Goal: Information Seeking & Learning: Learn about a topic

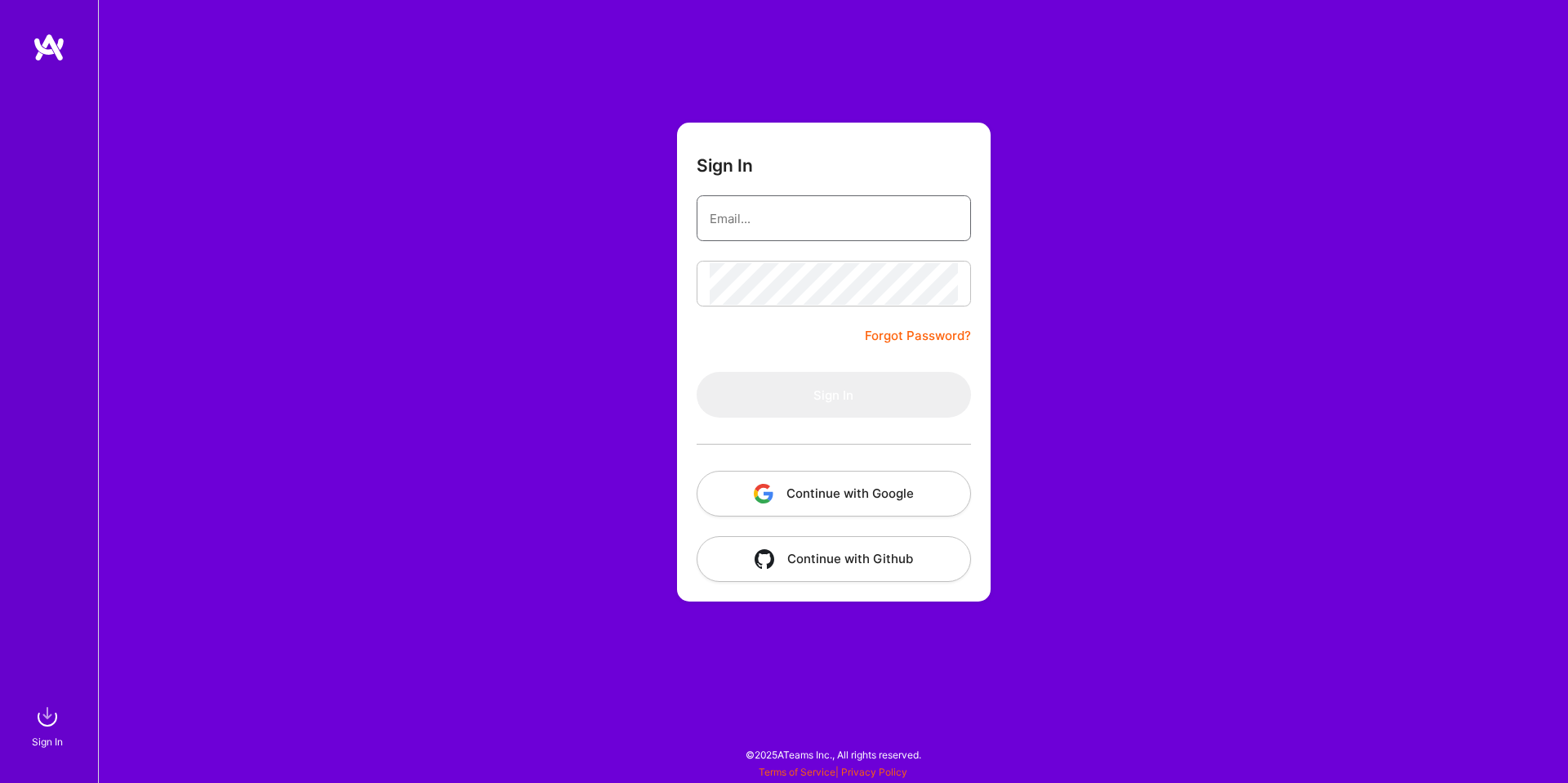
type input "[PERSON_NAME][EMAIL_ADDRESS][PERSON_NAME][DOMAIN_NAME]"
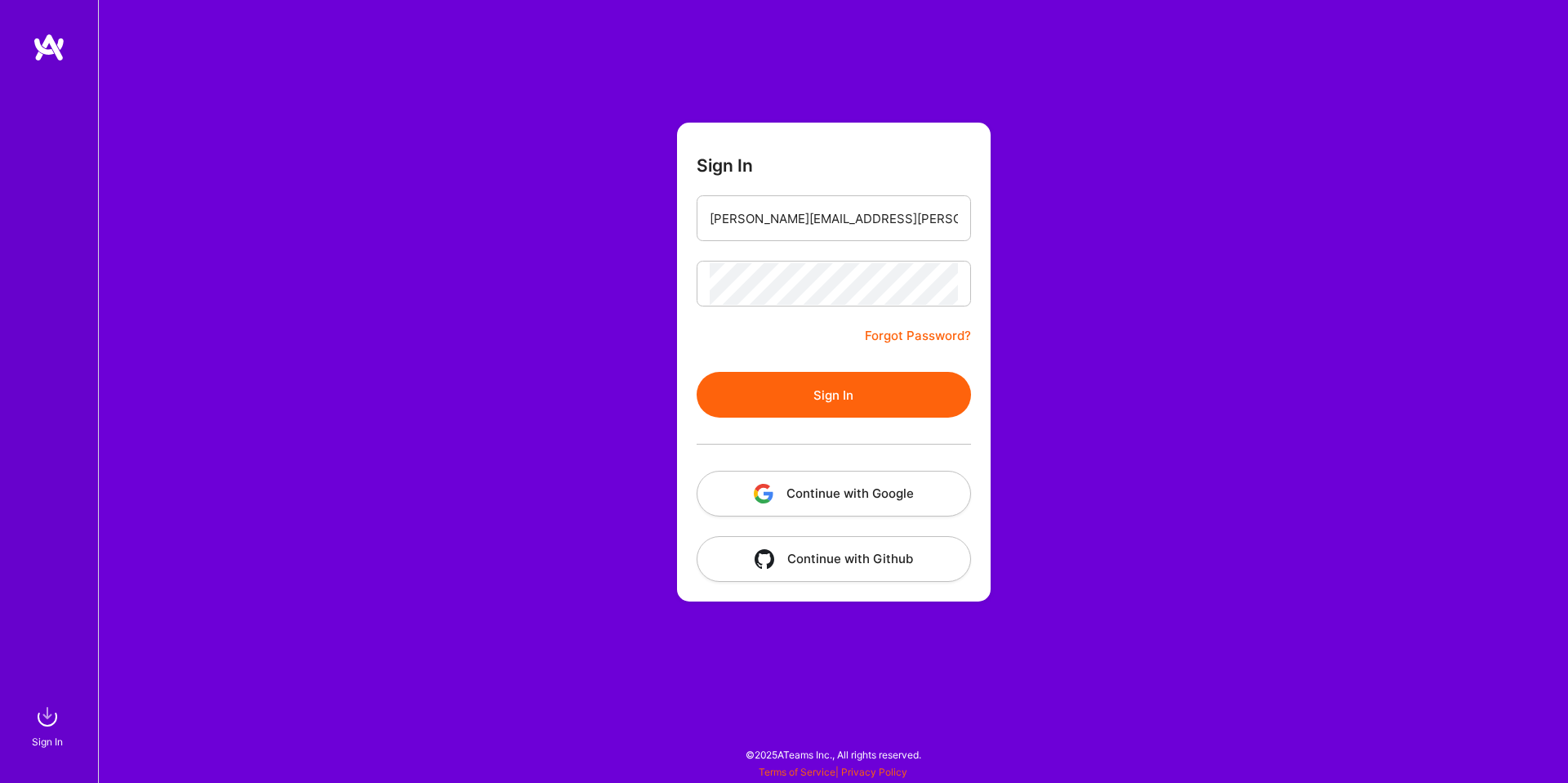
click at [733, 385] on button "Sign In" at bounding box center [834, 394] width 274 height 45
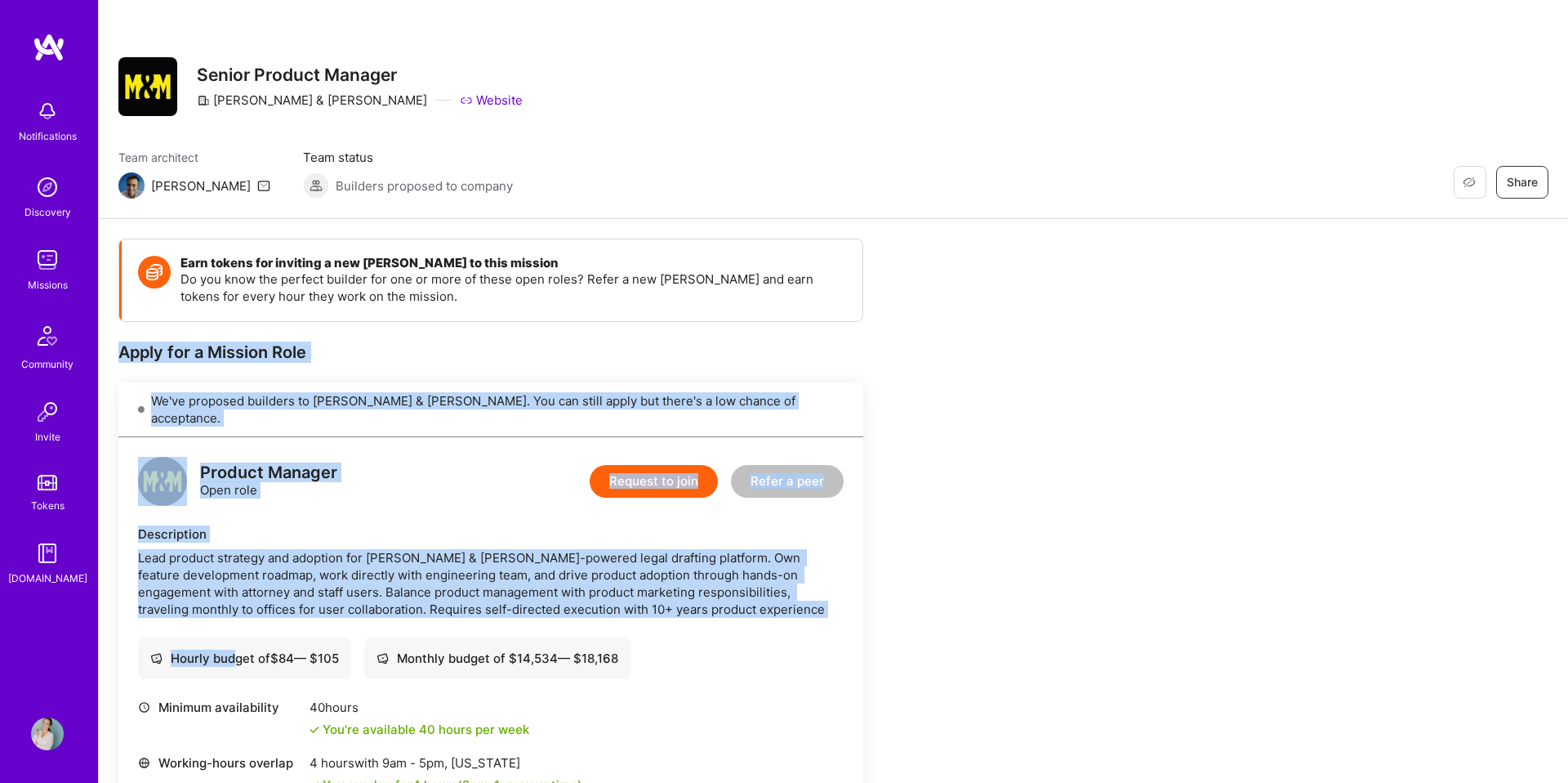
drag, startPoint x: 114, startPoint y: 347, endPoint x: 236, endPoint y: 644, distance: 321.1
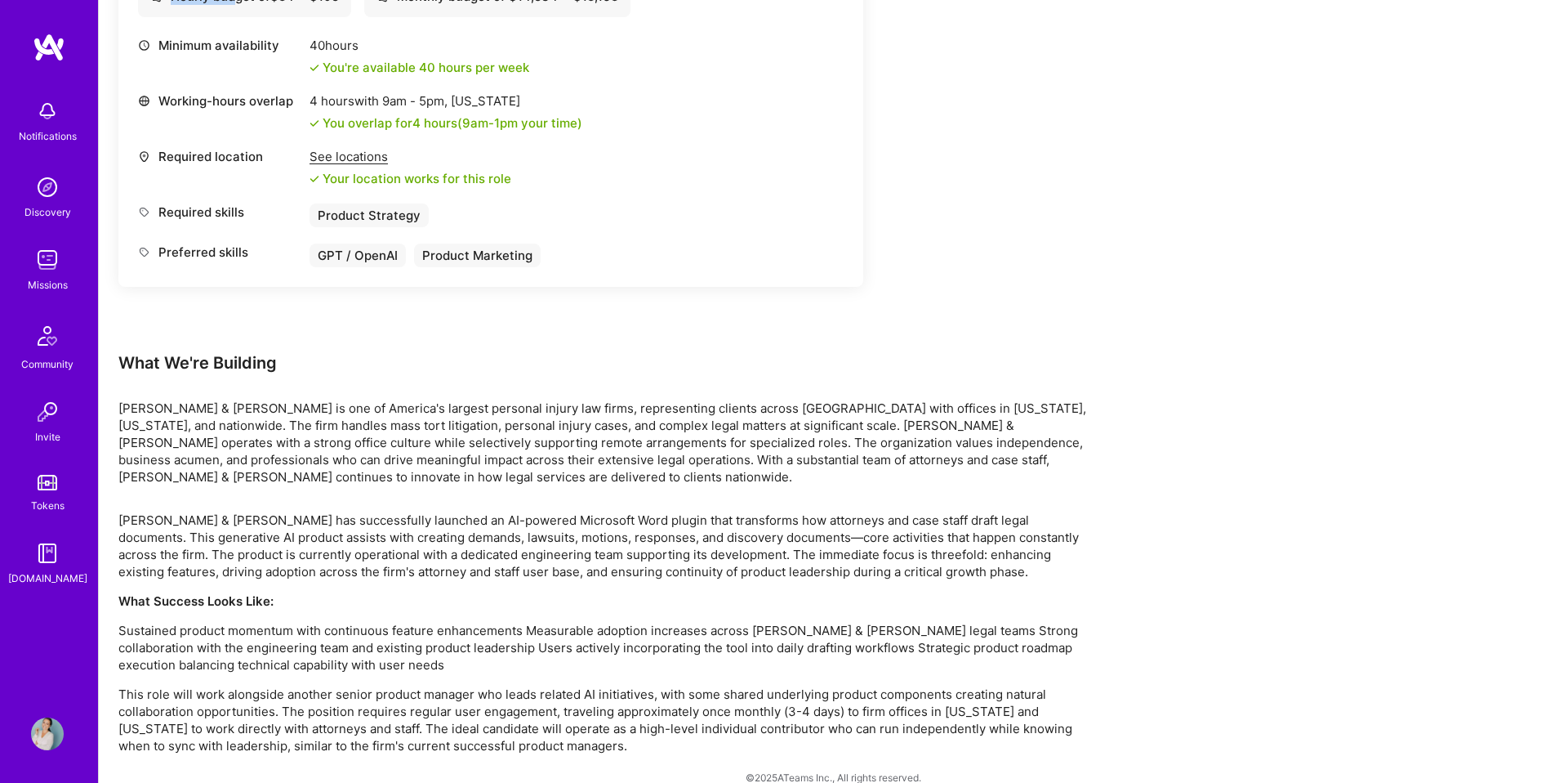
scroll to position [668, 0]
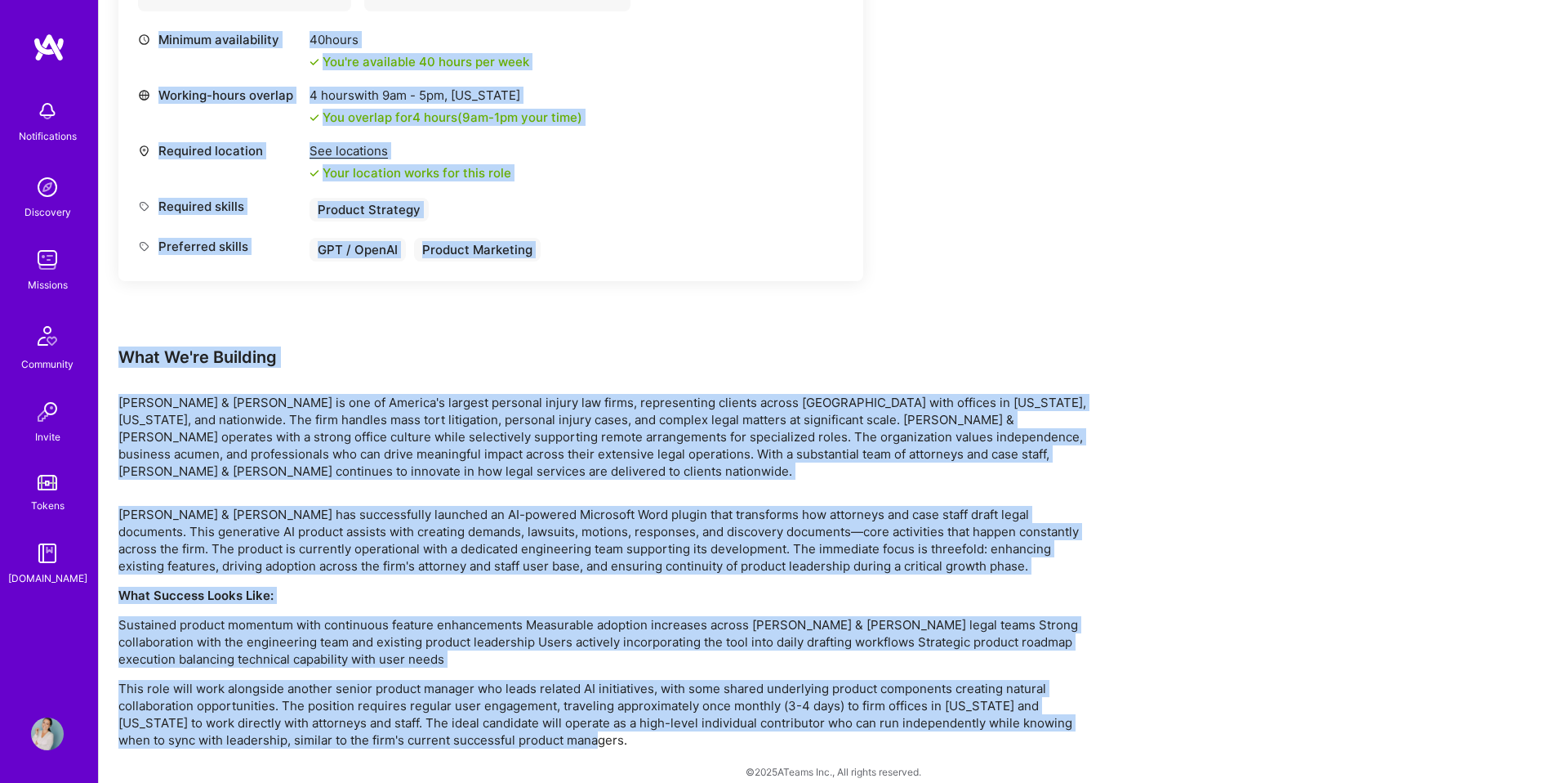
click at [525, 737] on div "Earn tokens for inviting a new [PERSON_NAME] to this mission Do you know the pe…" at bounding box center [834, 176] width 1470 height 1248
copy div "Lorem ips d Sitamet Cons Ad'el seddoeiu temporin ut Labore & Etdolo. Mag ali en…"
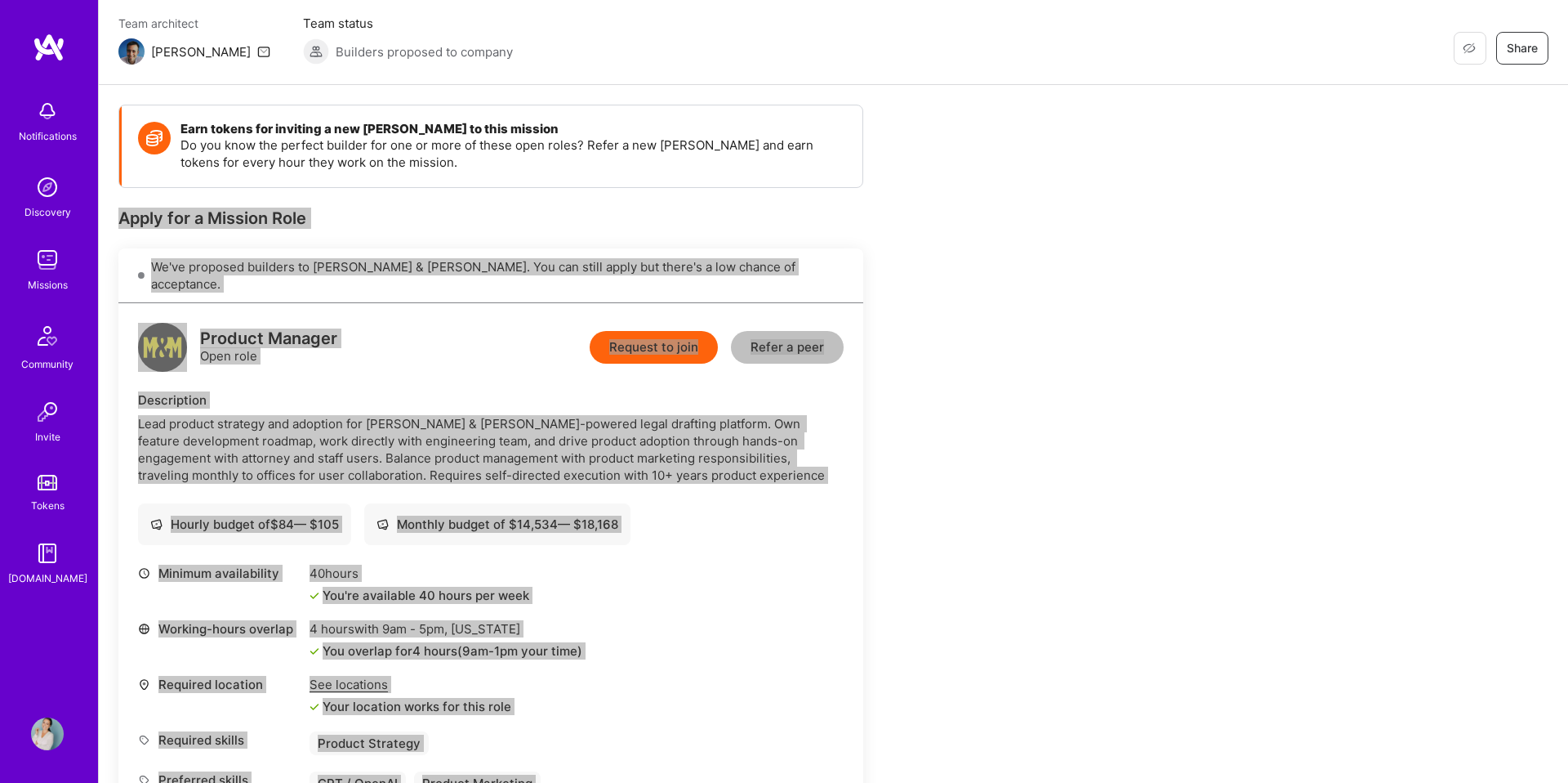
scroll to position [135, 0]
copy div "Lorem ips d Sitamet Cons Ad'el seddoeiu temporin ut Labore & Etdolo. Mag ali en…"
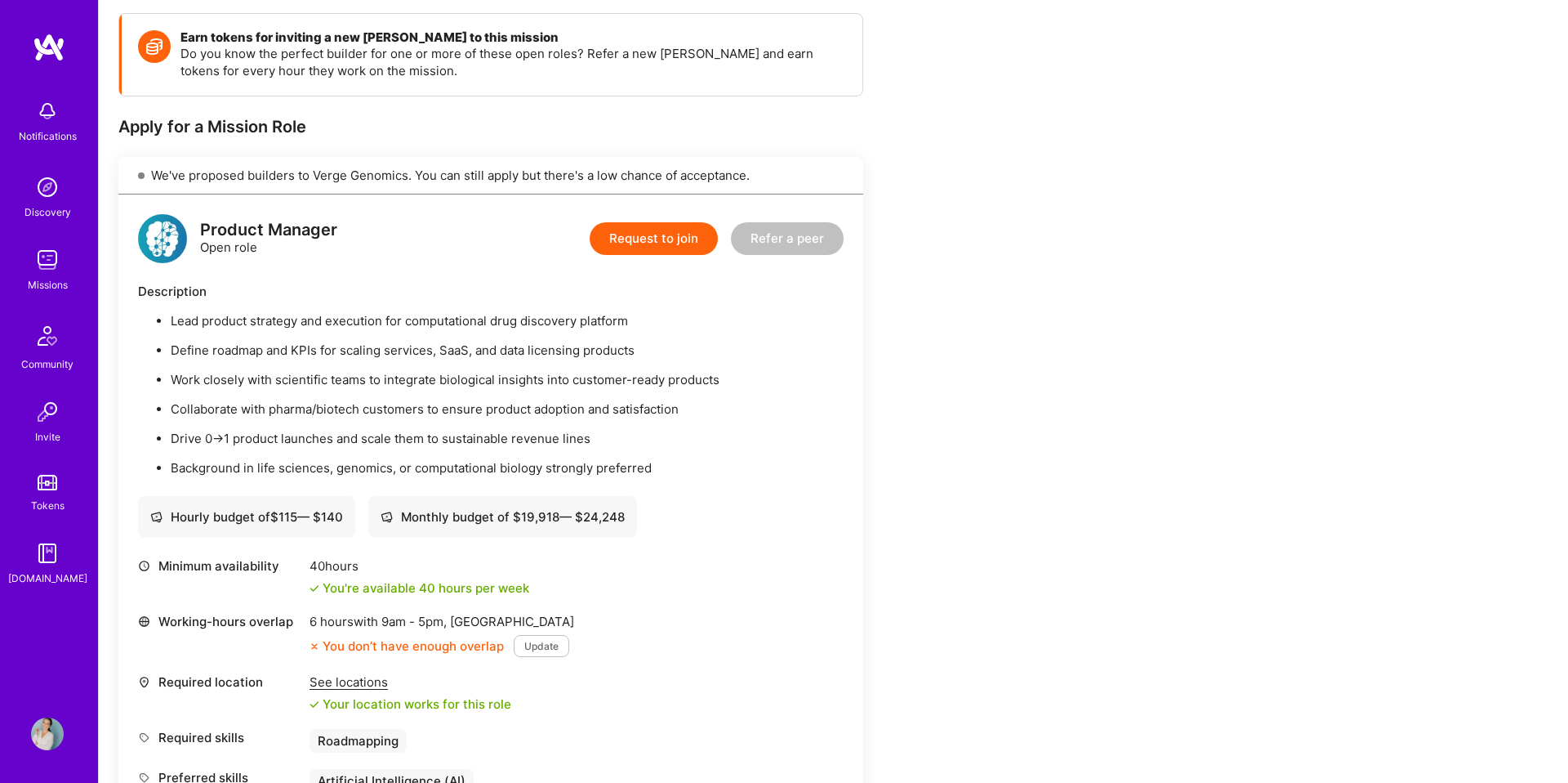
scroll to position [218, 0]
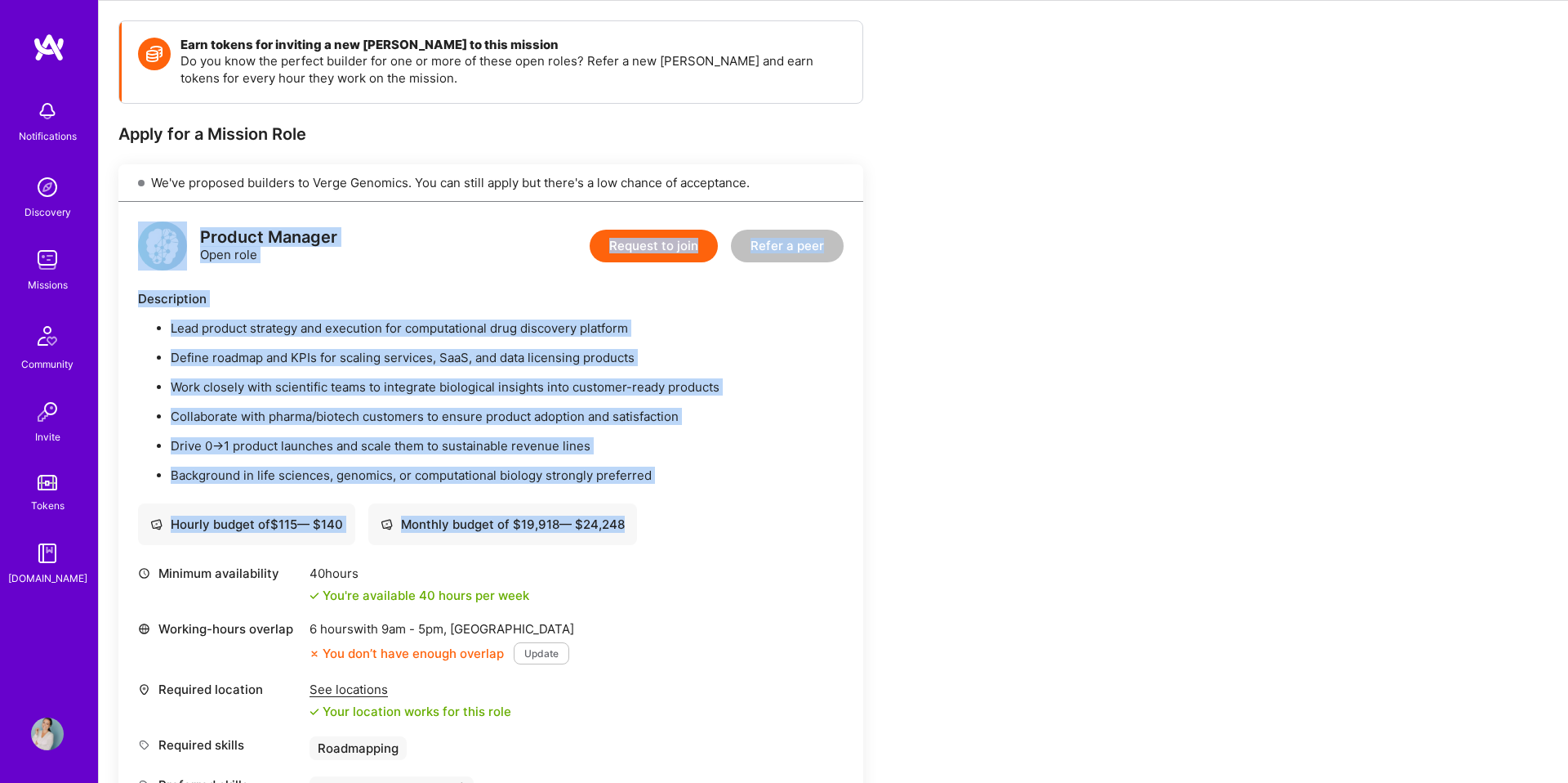
drag, startPoint x: 130, startPoint y: 203, endPoint x: 300, endPoint y: 565, distance: 399.9
click at [300, 565] on div "Product Manager Open role Request to join Refer a peer Description Lead product…" at bounding box center [491, 510] width 745 height 618
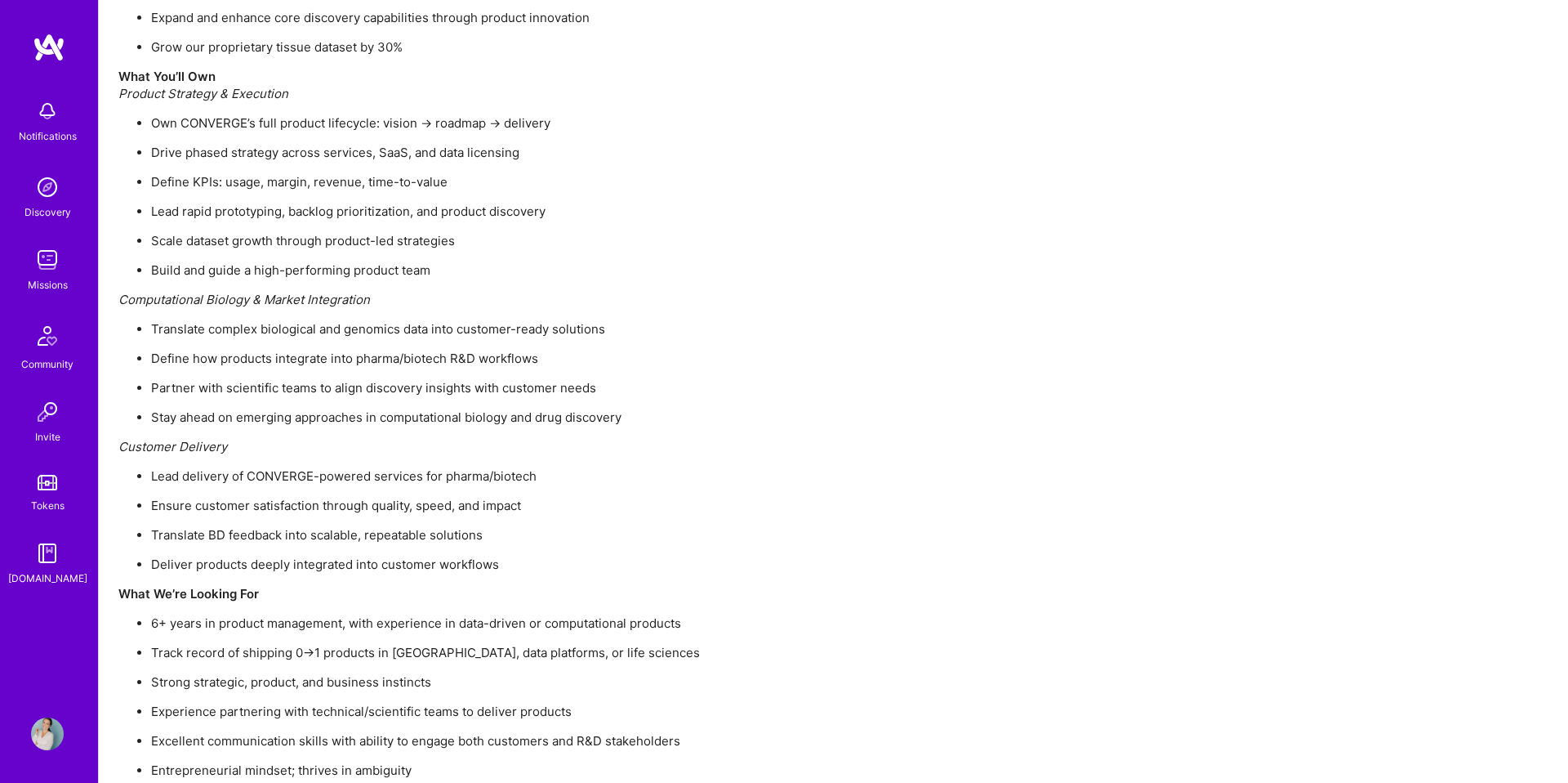
scroll to position [1806, 0]
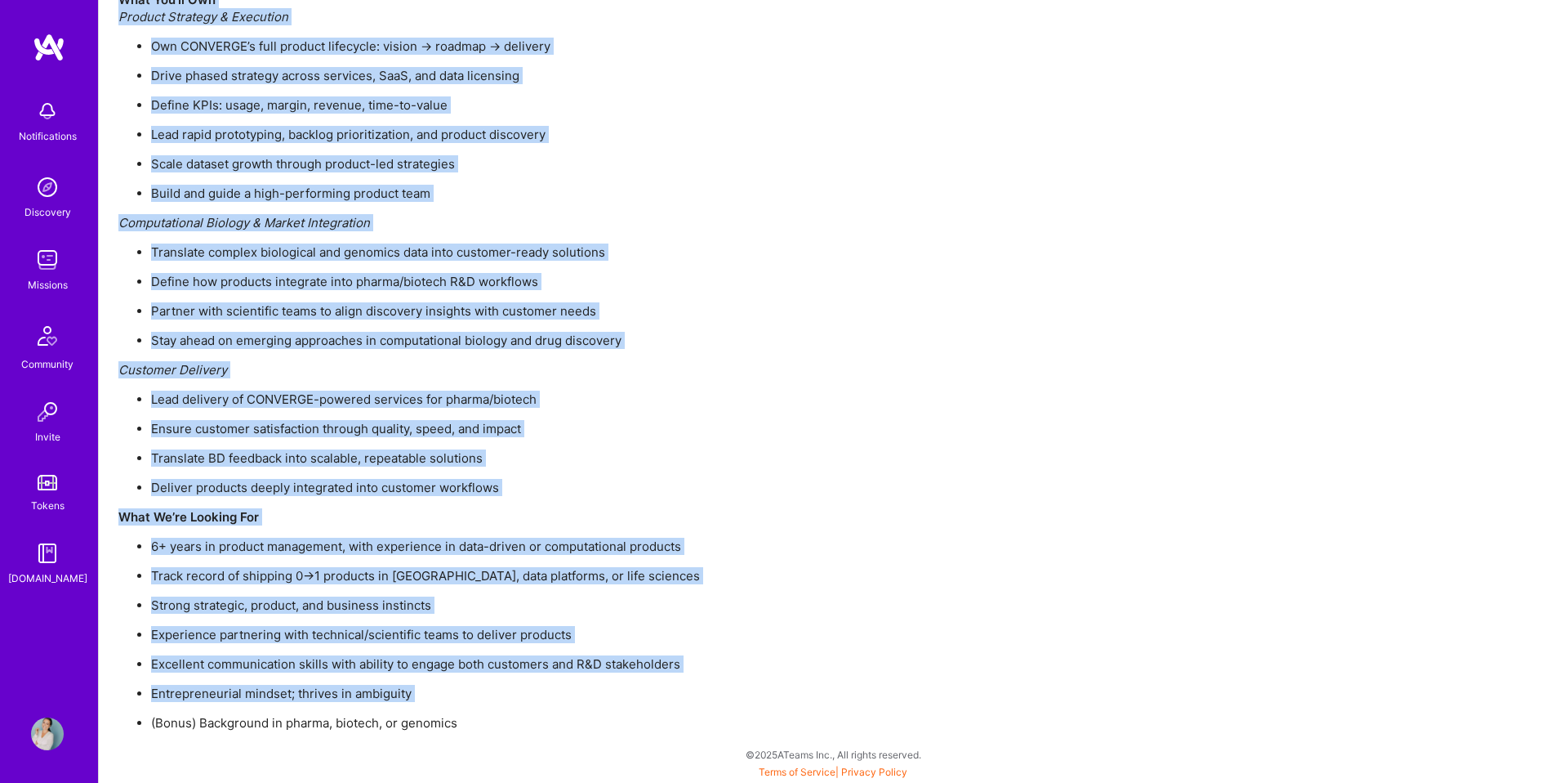
click at [479, 711] on ul "6+ years in product management, with experience in data-driven or computational…" at bounding box center [608, 635] width 980 height 194
click at [484, 724] on p "(Bonus) Background in pharma, biotech, or genomics" at bounding box center [625, 722] width 947 height 17
copy div "Product Manager Open role Request to join Refer a peer Description Lead product…"
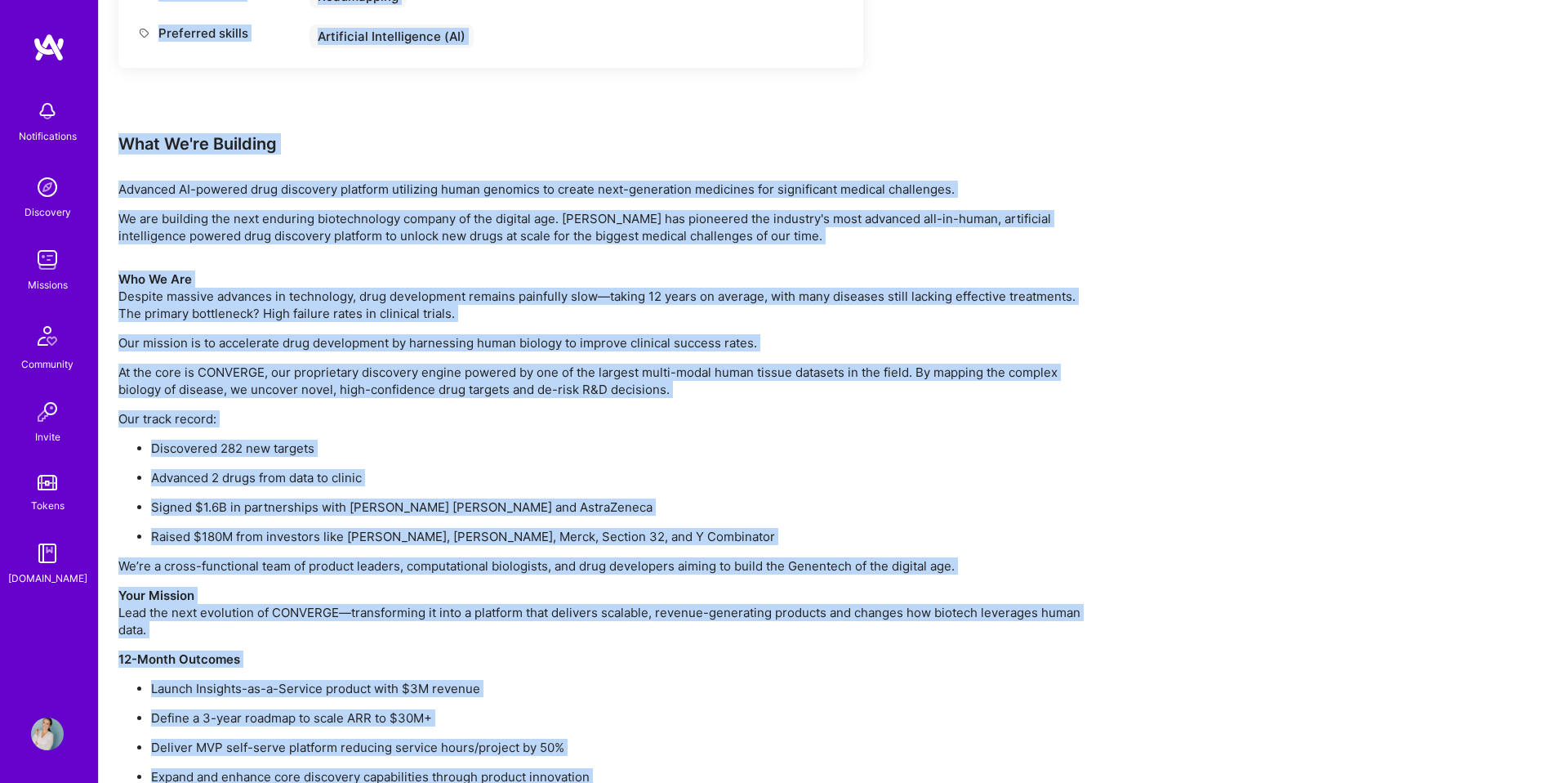
scroll to position [906, 0]
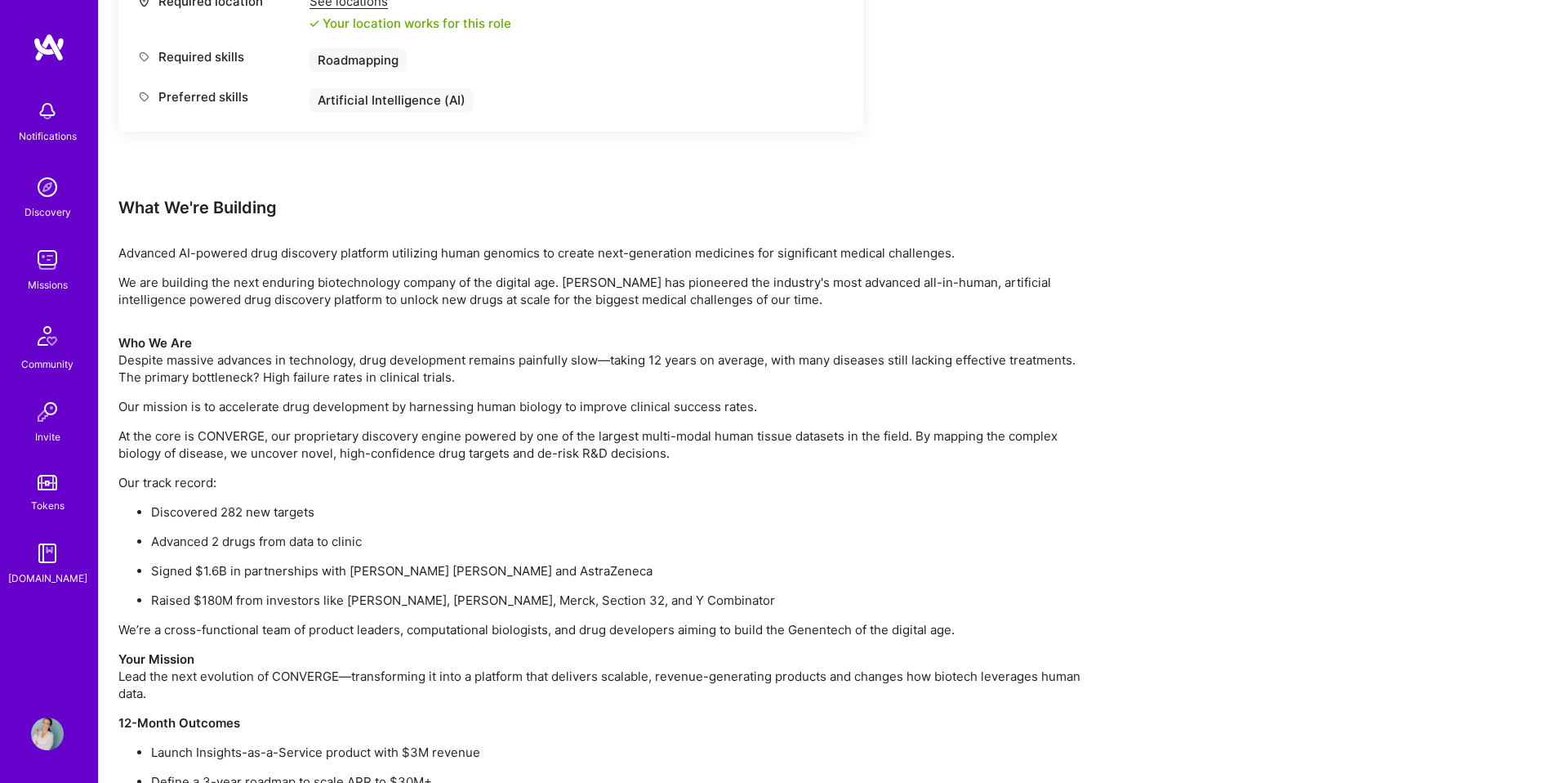
click at [752, 298] on p "We are building the next enduring biotechnology company of the digital age. Ver…" at bounding box center [608, 290] width 980 height 34
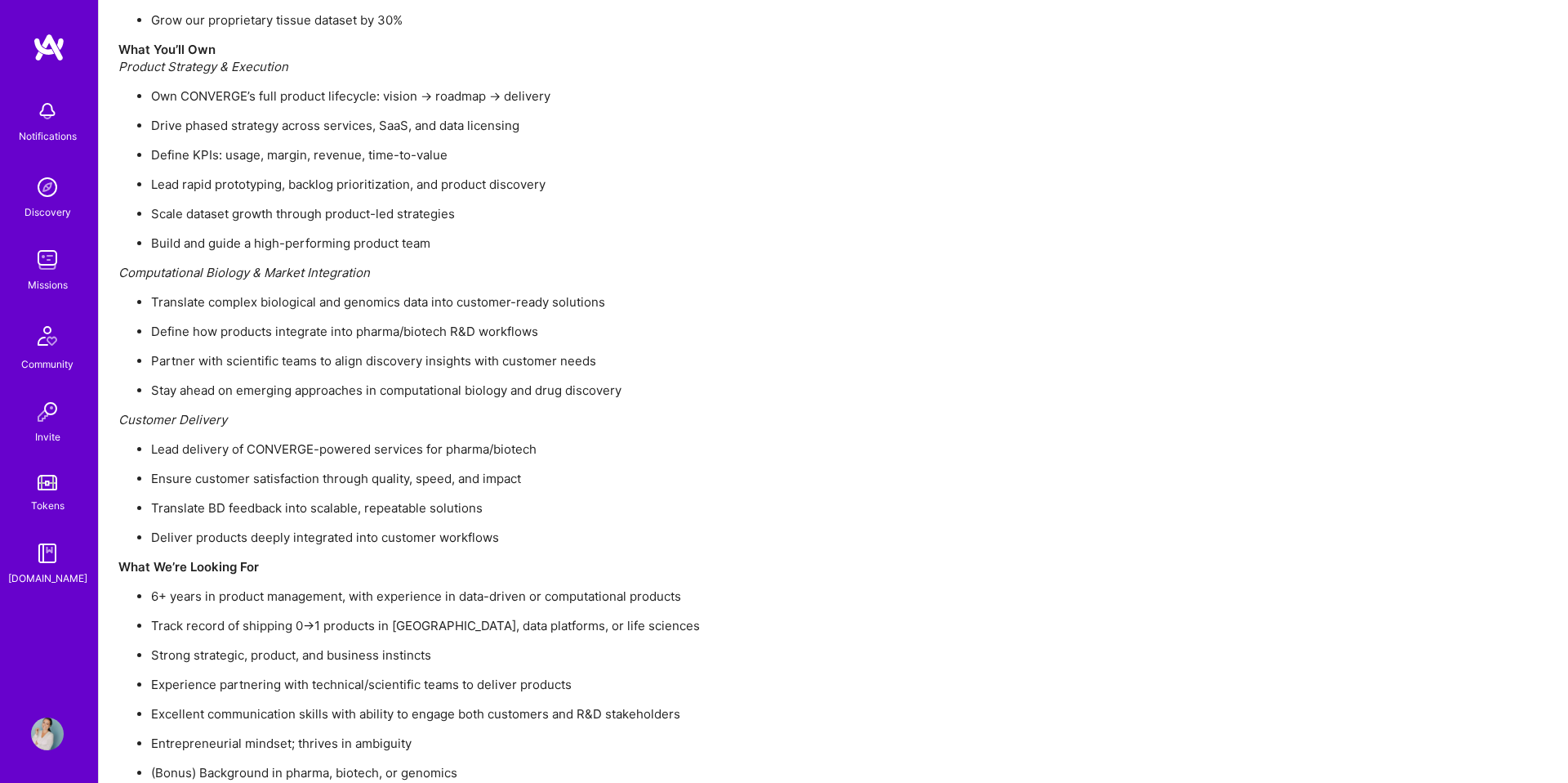
scroll to position [1806, 0]
